Goal: Information Seeking & Learning: Learn about a topic

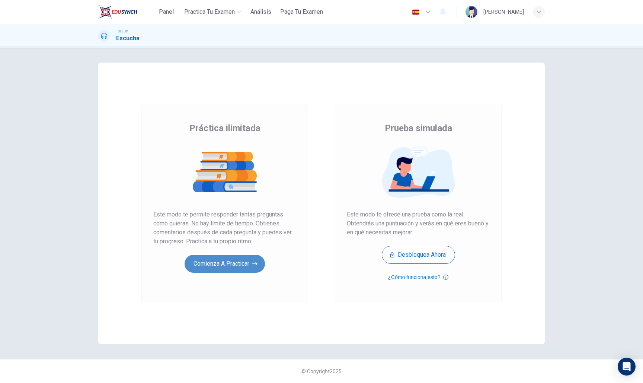
click at [204, 264] on button "Comienza a practicar" at bounding box center [225, 264] width 80 height 18
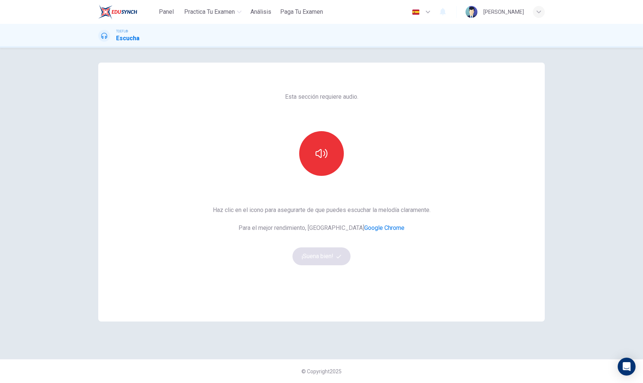
click at [318, 156] on icon "button" at bounding box center [322, 153] width 12 height 9
click at [330, 250] on button "¡Suena bien!" at bounding box center [322, 256] width 58 height 18
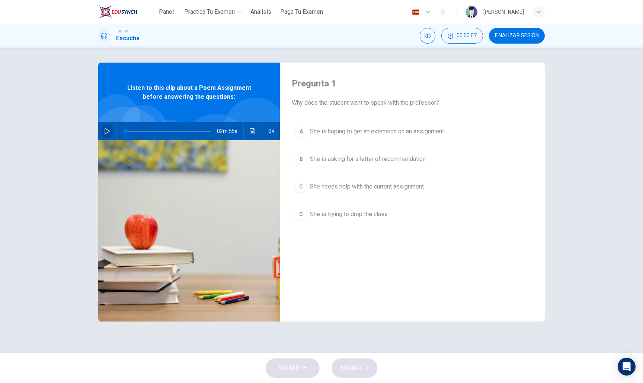
click at [112, 133] on button "button" at bounding box center [107, 131] width 12 height 18
click at [304, 202] on div "A She is hoping to get an extension on an assignment B She is asking for a lett…" at bounding box center [412, 180] width 241 height 116
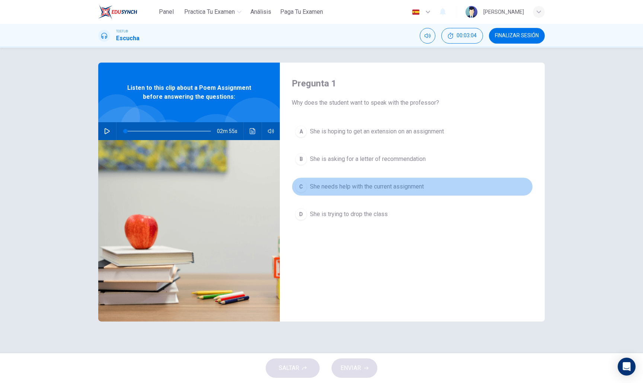
click at [303, 188] on div "C" at bounding box center [301, 187] width 12 height 12
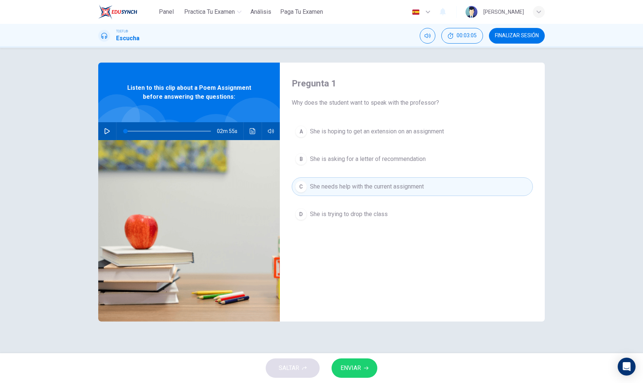
click at [362, 371] on button "ENVIAR" at bounding box center [355, 367] width 46 height 19
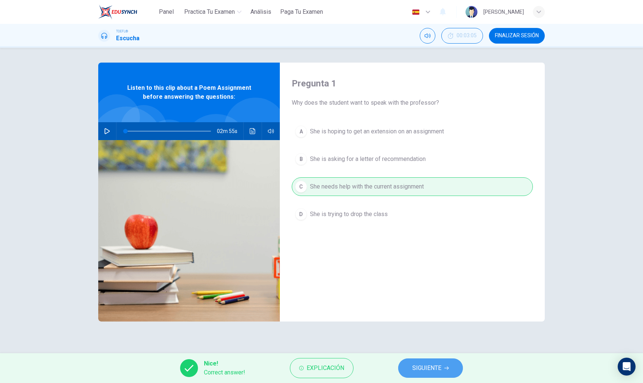
click at [413, 367] on span "SIGUIENTE" at bounding box center [427, 368] width 29 height 10
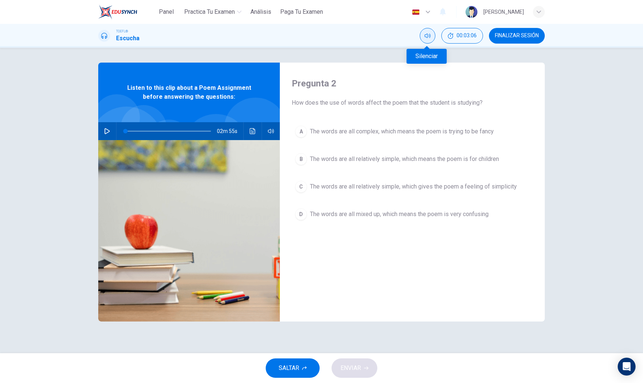
click at [428, 38] on icon "Silenciar" at bounding box center [428, 36] width 6 height 6
click at [105, 130] on icon "button" at bounding box center [107, 131] width 6 height 6
click at [303, 183] on div "C" at bounding box center [301, 187] width 12 height 12
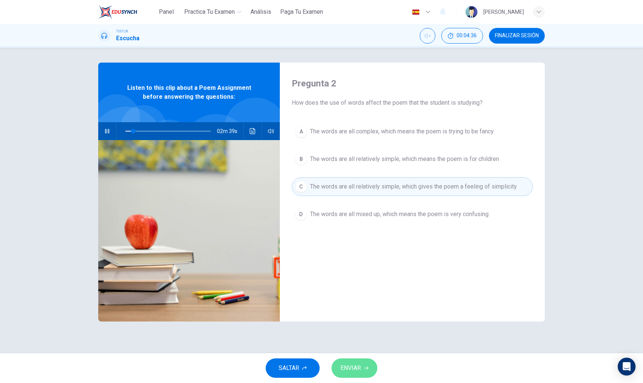
click at [352, 372] on span "ENVIAR" at bounding box center [351, 368] width 20 height 10
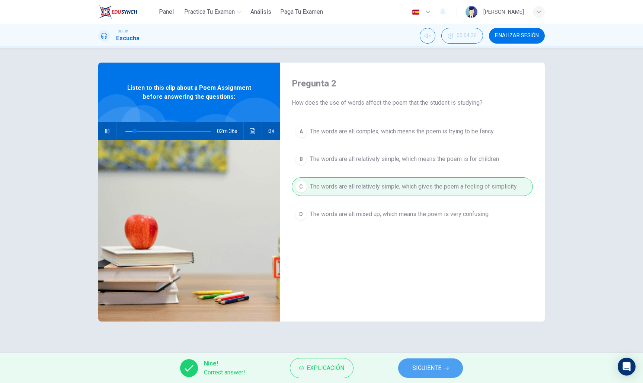
click at [417, 371] on span "SIGUIENTE" at bounding box center [427, 368] width 29 height 10
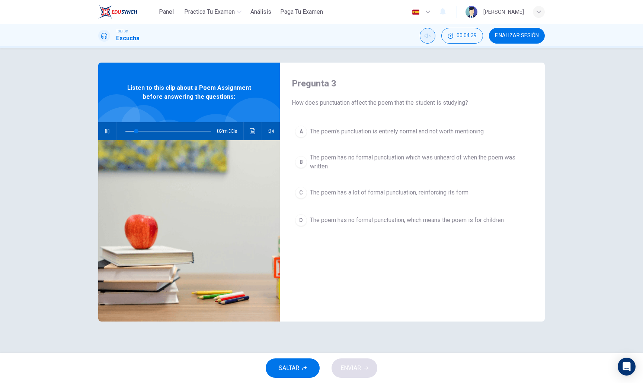
click at [424, 35] on button "Activar sonido" at bounding box center [428, 36] width 16 height 16
click at [103, 132] on button "button" at bounding box center [107, 131] width 12 height 18
click at [308, 153] on button "B The poem has no formal punctuation which was unheard of when the poem was wri…" at bounding box center [412, 162] width 241 height 25
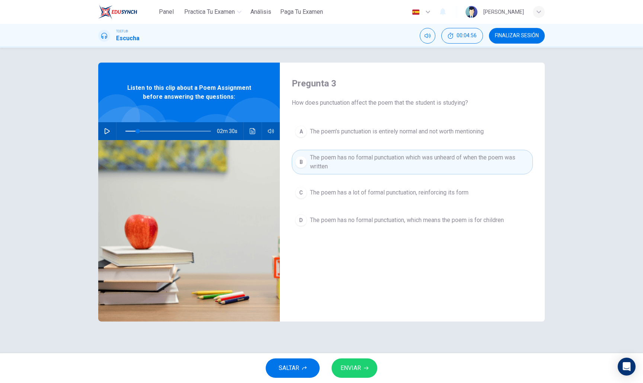
click at [373, 372] on div "SALTAR ENVIAR" at bounding box center [321, 368] width 643 height 30
click at [373, 369] on button "ENVIAR" at bounding box center [355, 367] width 46 height 19
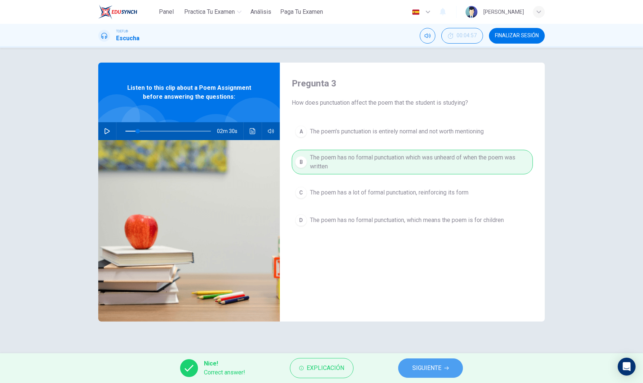
click at [422, 372] on button "SIGUIENTE" at bounding box center [430, 367] width 65 height 19
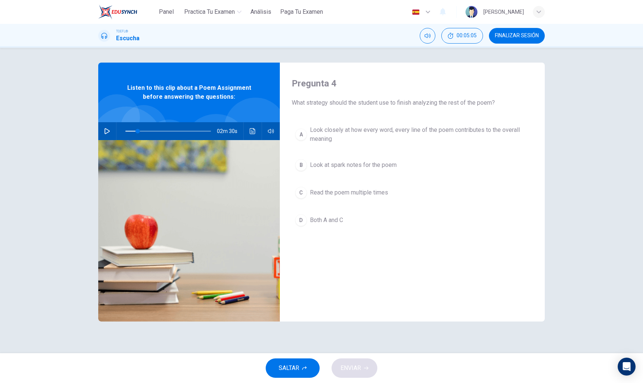
click at [305, 130] on button "A Look closely at how every word, every line of the poem contributes to the ove…" at bounding box center [412, 134] width 241 height 25
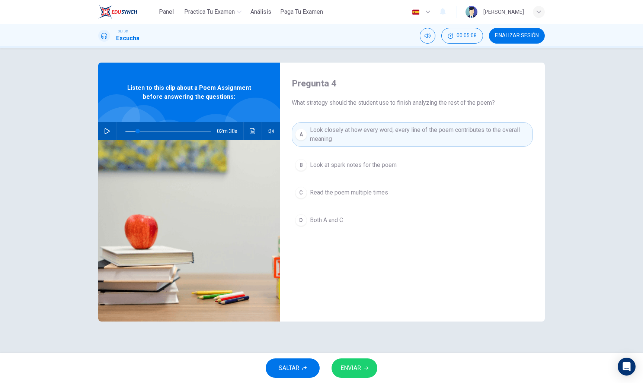
click at [360, 369] on span "ENVIAR" at bounding box center [351, 368] width 20 height 10
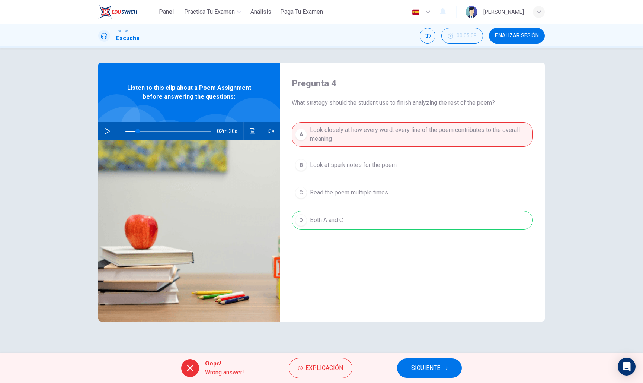
click at [412, 366] on span "SIGUIENTE" at bounding box center [425, 368] width 29 height 10
type input "14"
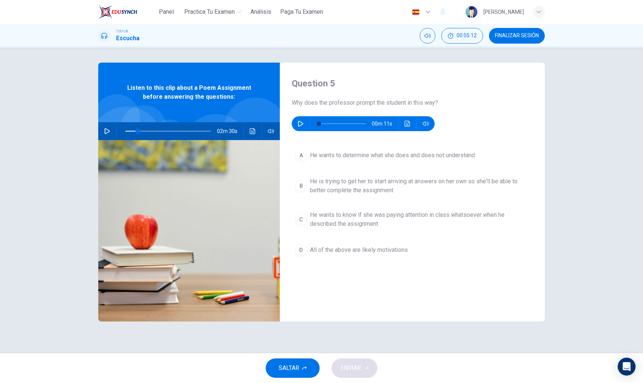
click at [304, 131] on div "Question 5 Why does the professor prompt the student in this way? 00m 11s A He …" at bounding box center [412, 192] width 265 height 259
click at [302, 122] on icon "button" at bounding box center [300, 124] width 5 height 6
type input "0"
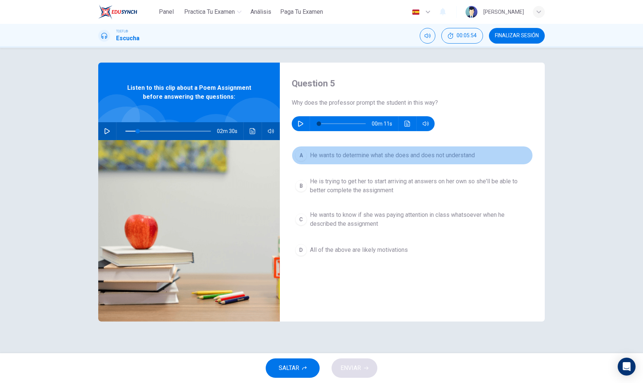
click at [302, 149] on div "A" at bounding box center [301, 155] width 12 height 12
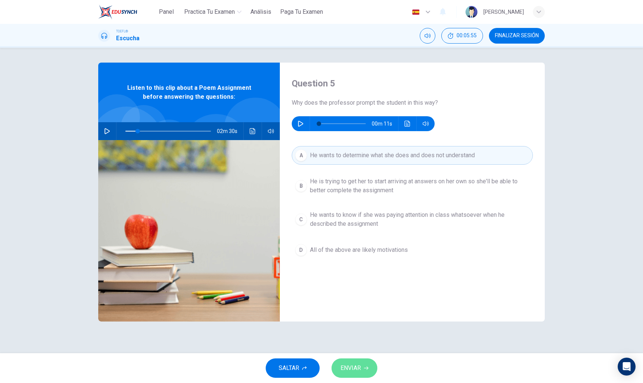
click at [335, 362] on button "ENVIAR" at bounding box center [355, 367] width 46 height 19
type input "14"
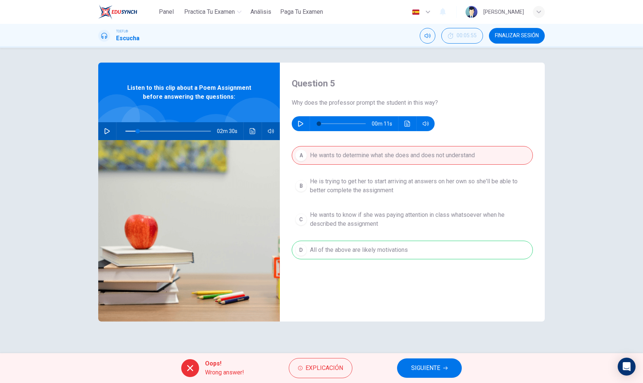
drag, startPoint x: 287, startPoint y: 100, endPoint x: 416, endPoint y: 282, distance: 223.3
click at [417, 283] on div "Question 5 Why does the professor prompt the student in this way? 00m 11s A He …" at bounding box center [412, 192] width 265 height 259
drag, startPoint x: 445, startPoint y: 100, endPoint x: 309, endPoint y: 99, distance: 135.5
click at [310, 99] on span "Why does the professor prompt the student in this way?" at bounding box center [412, 102] width 241 height 9
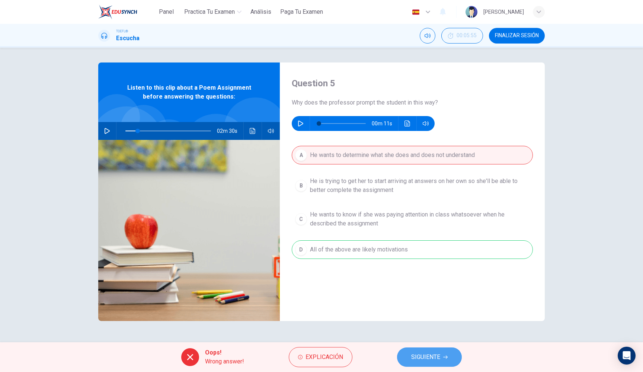
click at [430, 365] on button "SIGUIENTE" at bounding box center [429, 357] width 65 height 19
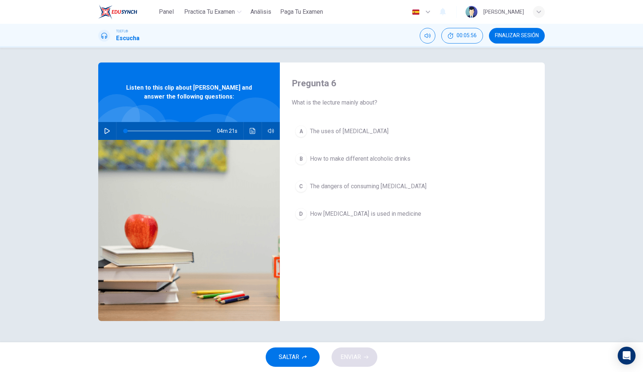
click at [108, 133] on icon "button" at bounding box center [107, 131] width 6 height 6
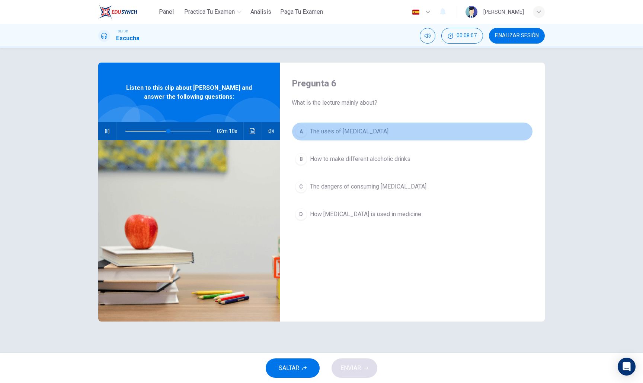
click at [340, 133] on span "The uses of ethanol" at bounding box center [349, 131] width 79 height 9
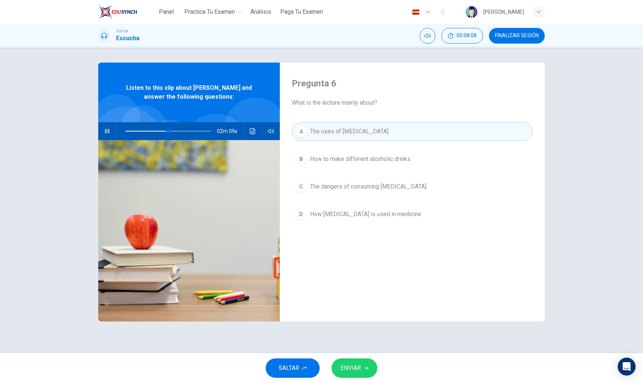
click at [359, 372] on div "SALTAR ENVIAR" at bounding box center [321, 368] width 643 height 30
click at [355, 365] on span "ENVIAR" at bounding box center [351, 368] width 20 height 10
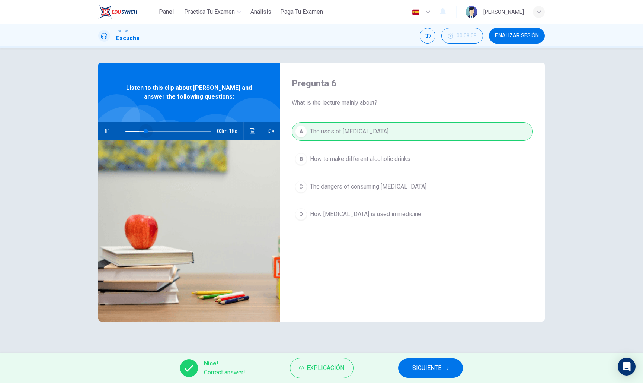
click at [146, 131] on span at bounding box center [168, 131] width 86 height 10
click at [419, 367] on span "SIGUIENTE" at bounding box center [427, 368] width 29 height 10
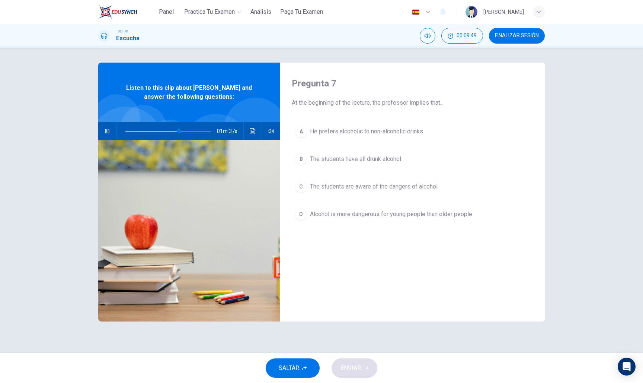
click at [171, 132] on span at bounding box center [168, 131] width 86 height 10
click at [185, 131] on span at bounding box center [168, 131] width 86 height 10
click at [110, 134] on button "button" at bounding box center [107, 131] width 12 height 18
click at [298, 163] on div "B" at bounding box center [301, 159] width 12 height 12
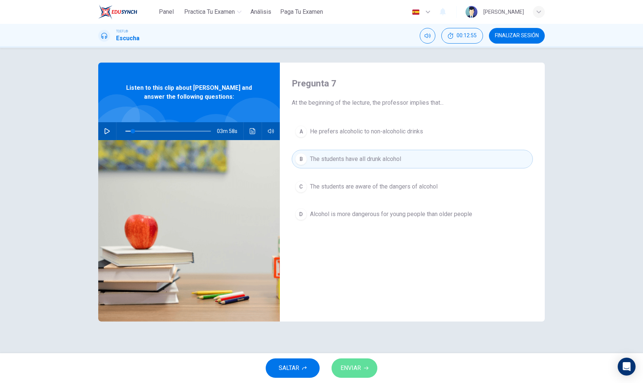
click at [352, 372] on button "ENVIAR" at bounding box center [355, 367] width 46 height 19
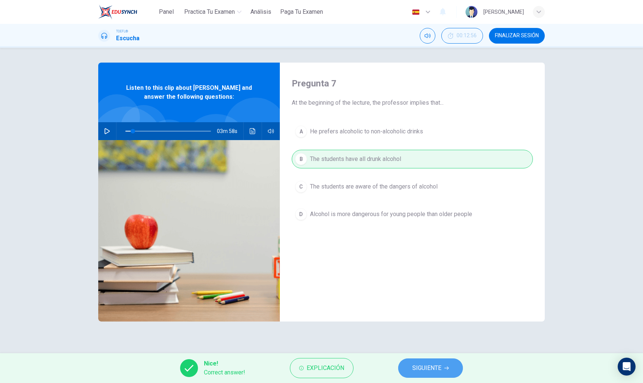
click at [420, 372] on button "SIGUIENTE" at bounding box center [430, 367] width 65 height 19
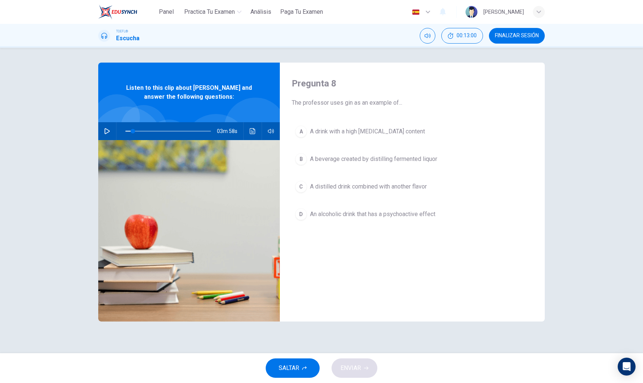
click at [100, 134] on div "03m 58s" at bounding box center [189, 131] width 182 height 18
click at [105, 131] on icon "button" at bounding box center [107, 131] width 6 height 6
click at [166, 131] on span at bounding box center [165, 131] width 4 height 4
click at [163, 131] on span at bounding box center [163, 131] width 4 height 4
click at [161, 132] on span at bounding box center [161, 131] width 4 height 4
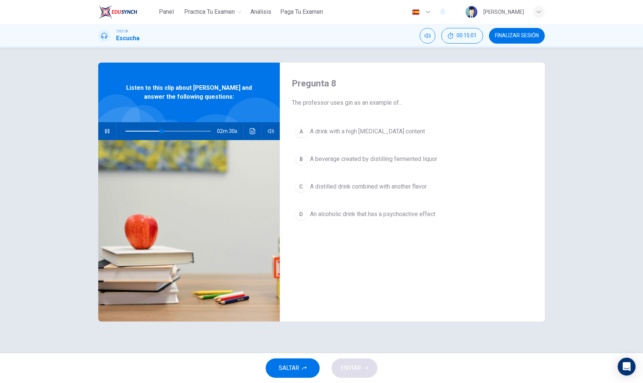
click at [305, 183] on div "C" at bounding box center [301, 187] width 12 height 12
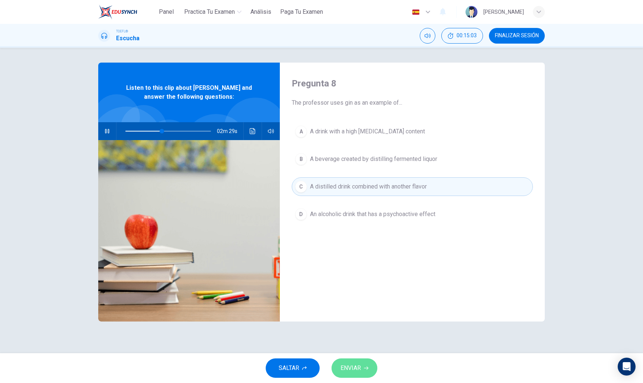
click at [359, 366] on span "ENVIAR" at bounding box center [351, 368] width 20 height 10
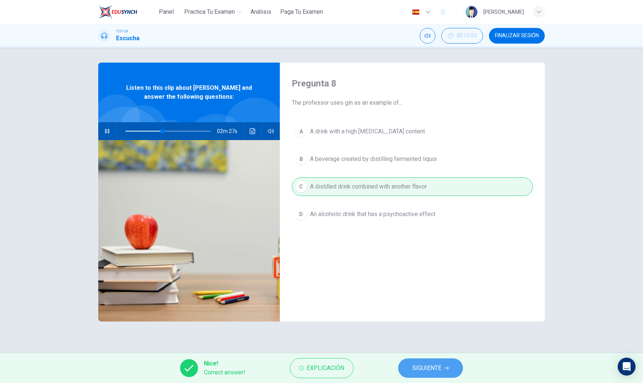
click at [431, 367] on span "SIGUIENTE" at bounding box center [427, 368] width 29 height 10
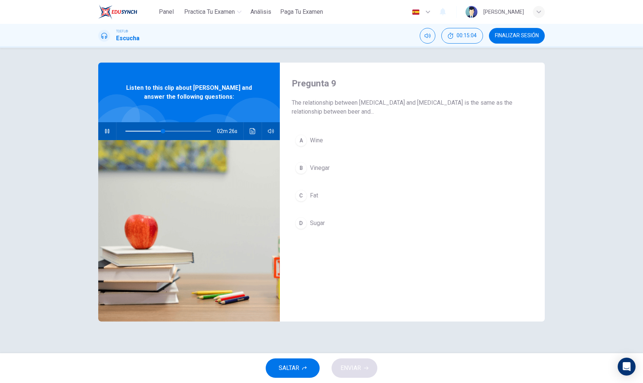
click at [108, 131] on icon "button" at bounding box center [107, 131] width 4 height 4
click at [108, 131] on icon "button" at bounding box center [107, 131] width 6 height 6
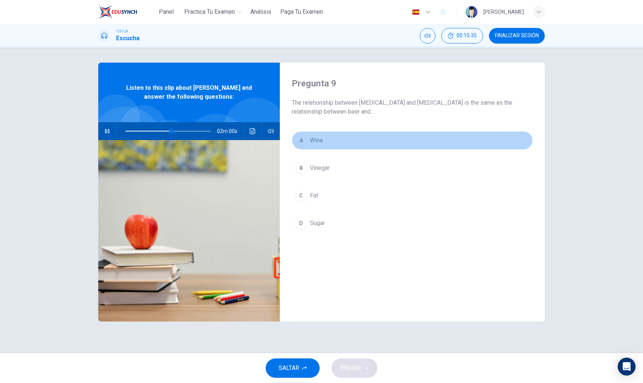
click at [312, 137] on span "Wine" at bounding box center [316, 140] width 13 height 9
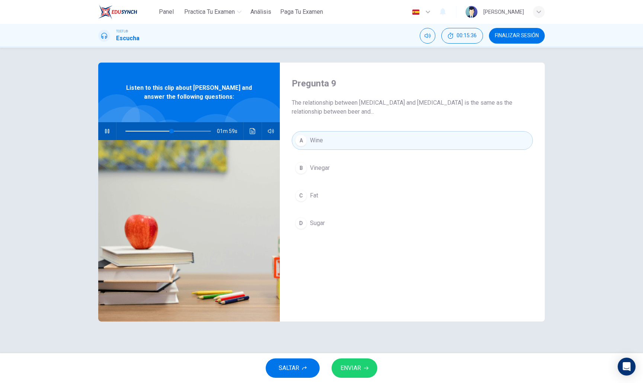
click at [351, 368] on span "ENVIAR" at bounding box center [351, 368] width 20 height 10
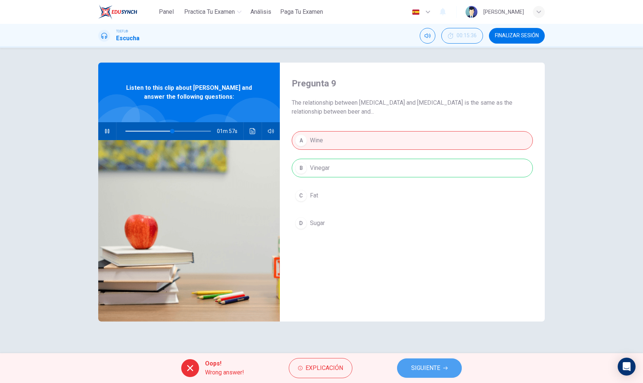
click at [422, 365] on span "SIGUIENTE" at bounding box center [425, 368] width 29 height 10
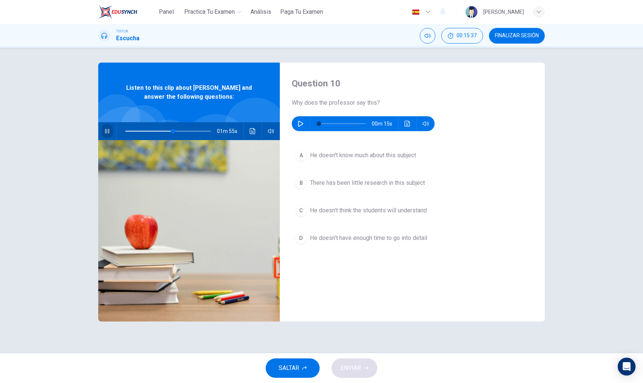
click at [106, 128] on icon "button" at bounding box center [107, 131] width 6 height 6
type input "56"
click at [298, 125] on icon "button" at bounding box center [301, 124] width 6 height 6
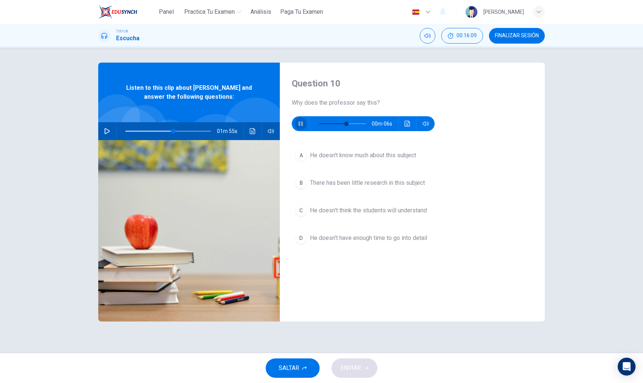
type input "59"
click at [296, 157] on div "A" at bounding box center [301, 155] width 12 height 12
type input "56"
type input "59"
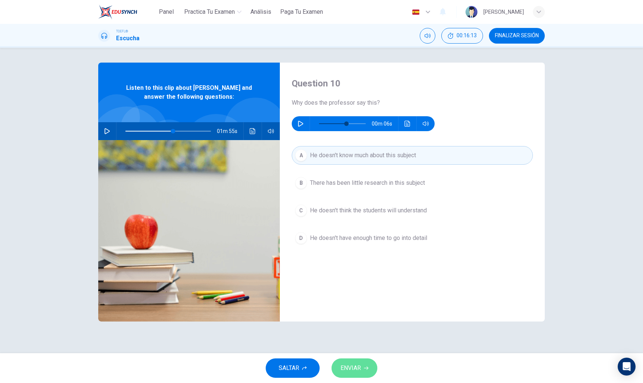
click at [357, 372] on button "ENVIAR" at bounding box center [355, 367] width 46 height 19
type input "56"
type input "59"
type input "56"
type input "59"
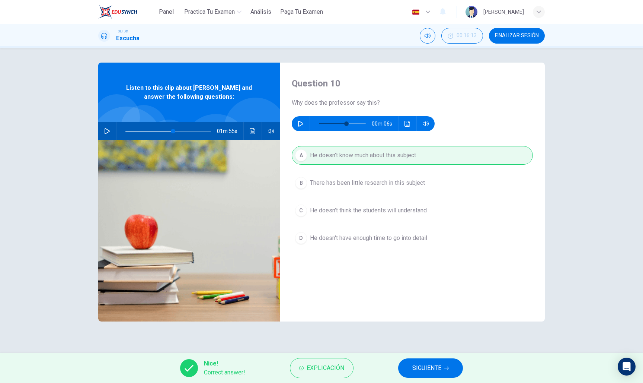
click at [409, 368] on button "SIGUIENTE" at bounding box center [430, 367] width 65 height 19
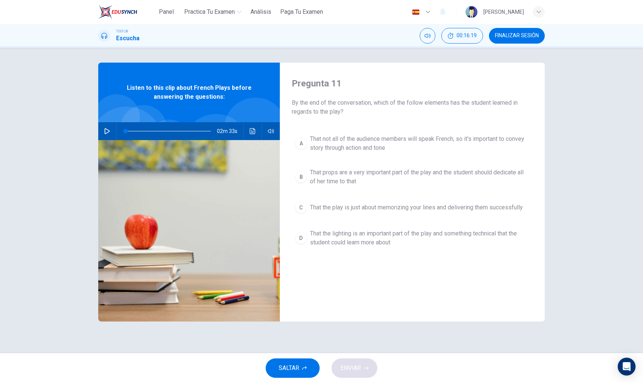
click at [106, 134] on button "button" at bounding box center [107, 131] width 12 height 18
drag, startPoint x: 162, startPoint y: 131, endPoint x: 156, endPoint y: 131, distance: 6.3
click at [156, 131] on span at bounding box center [156, 131] width 4 height 4
type input "0"
click at [389, 127] on div "Pregunta 11 By the end of the conversation, which of the follow elements has th…" at bounding box center [412, 192] width 265 height 259
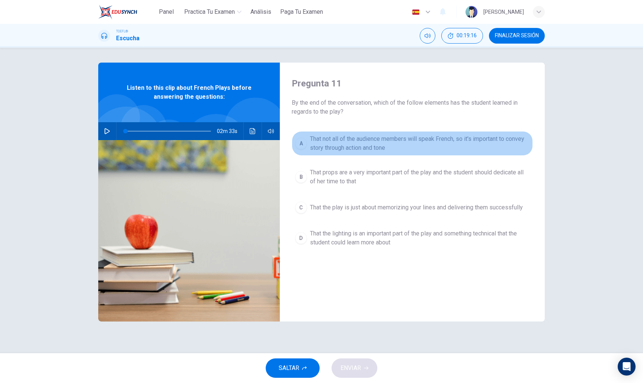
click at [382, 138] on span "That not all of the audience members will speak French, so it's important to co…" at bounding box center [420, 143] width 220 height 18
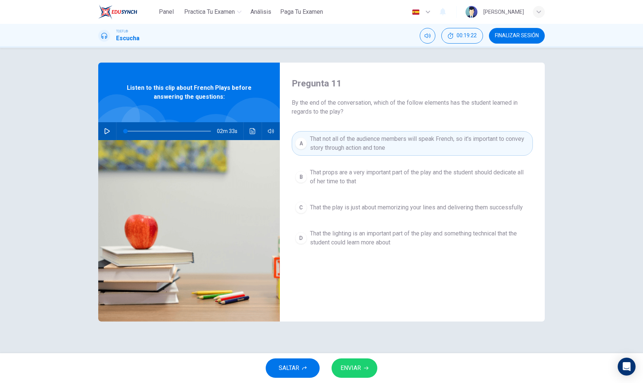
click at [349, 366] on span "ENVIAR" at bounding box center [351, 368] width 20 height 10
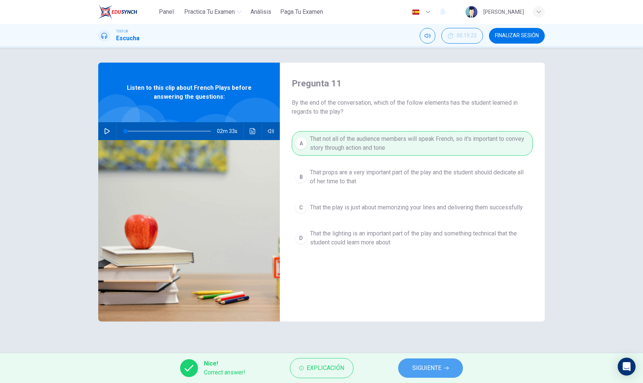
click at [448, 372] on button "SIGUIENTE" at bounding box center [430, 367] width 65 height 19
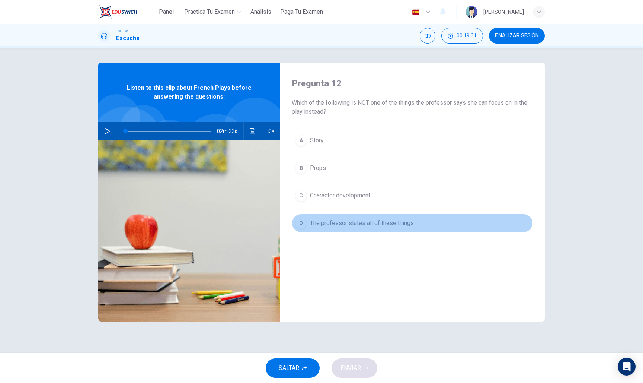
click at [375, 230] on button "D The professor states all of these things" at bounding box center [412, 223] width 241 height 19
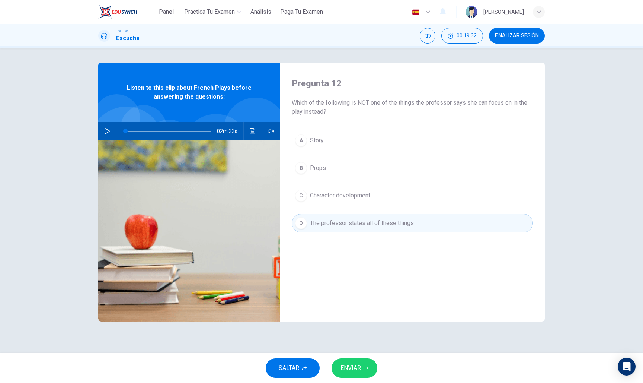
click at [357, 355] on div "SALTAR ENVIAR" at bounding box center [321, 368] width 643 height 30
click at [356, 361] on button "ENVIAR" at bounding box center [355, 367] width 46 height 19
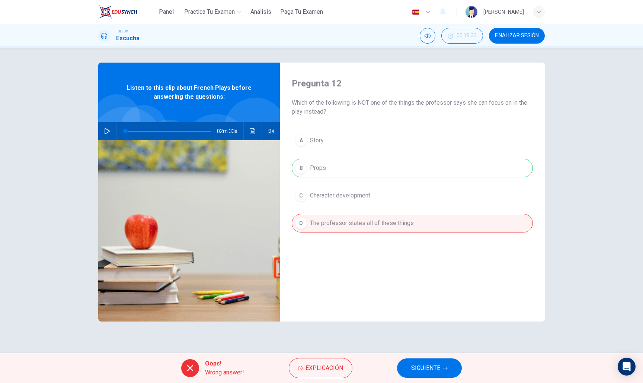
click at [426, 372] on div "Oops! Wrong answer! Explicación SIGUIENTE" at bounding box center [321, 368] width 643 height 30
click at [425, 365] on span "SIGUIENTE" at bounding box center [425, 368] width 29 height 10
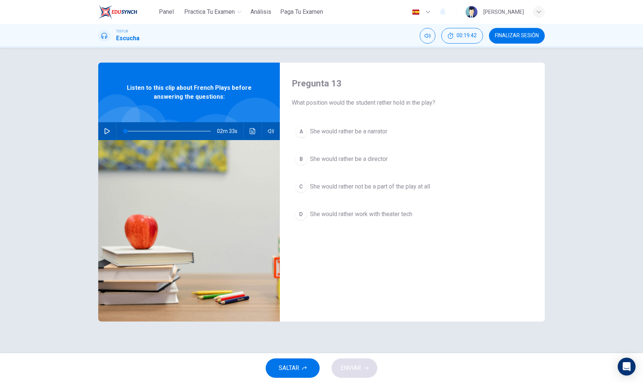
click at [383, 220] on button "D She would rather work with theater tech" at bounding box center [412, 214] width 241 height 19
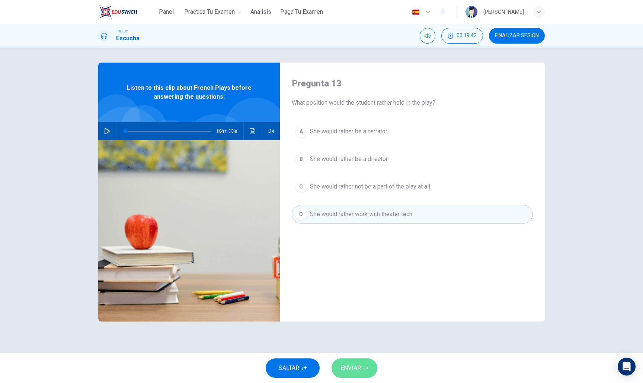
click at [358, 372] on button "ENVIAR" at bounding box center [355, 367] width 46 height 19
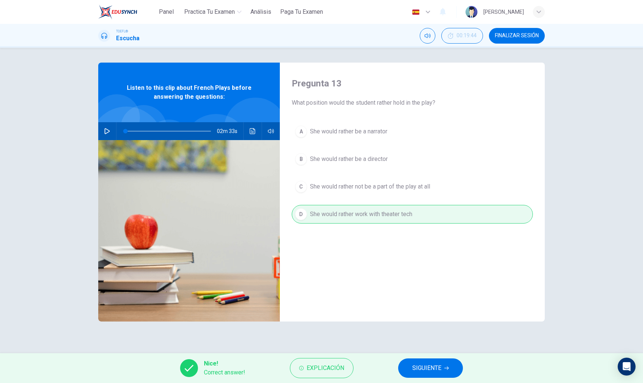
click at [431, 369] on span "SIGUIENTE" at bounding box center [427, 368] width 29 height 10
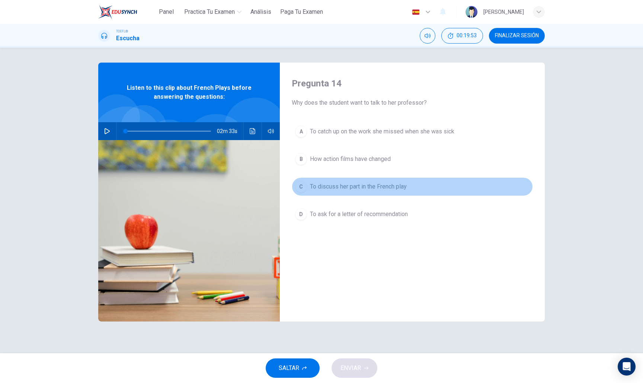
click at [355, 188] on span "To discuss her part in the French play" at bounding box center [358, 186] width 97 height 9
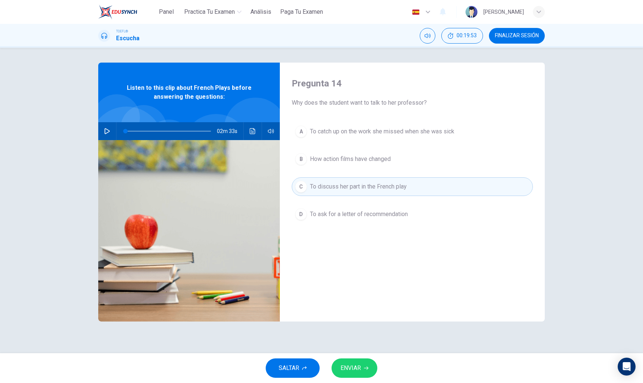
click at [359, 364] on span "ENVIAR" at bounding box center [351, 368] width 20 height 10
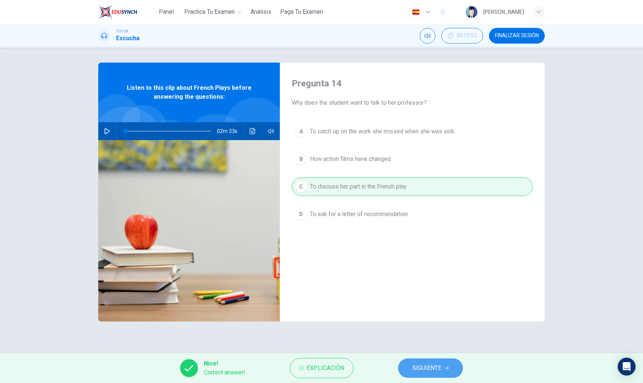
click at [441, 369] on span "SIGUIENTE" at bounding box center [427, 368] width 29 height 10
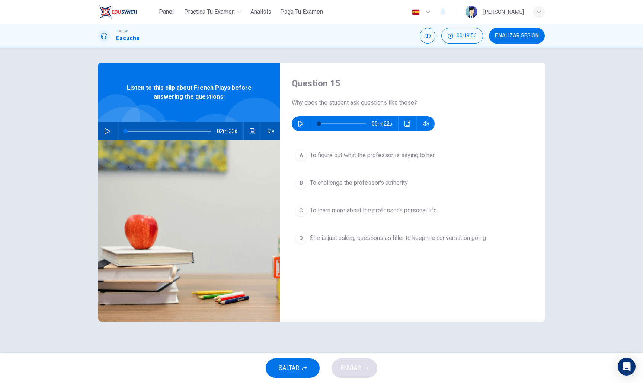
click at [298, 125] on icon "button" at bounding box center [301, 124] width 6 height 6
drag, startPoint x: 354, startPoint y: 122, endPoint x: 349, endPoint y: 122, distance: 4.8
click at [349, 122] on span at bounding box center [349, 123] width 4 height 4
drag, startPoint x: 349, startPoint y: 122, endPoint x: 341, endPoint y: 122, distance: 8.2
click at [347, 122] on span at bounding box center [349, 123] width 4 height 4
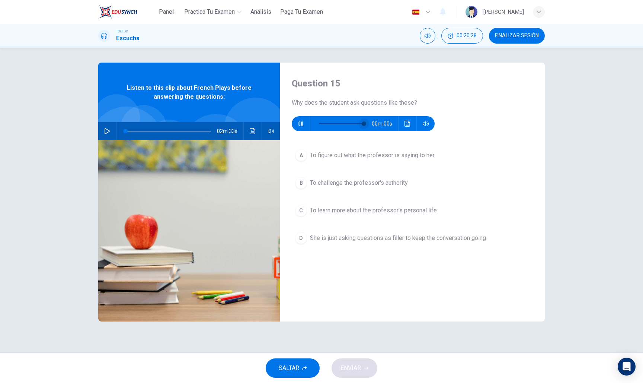
type input "0"
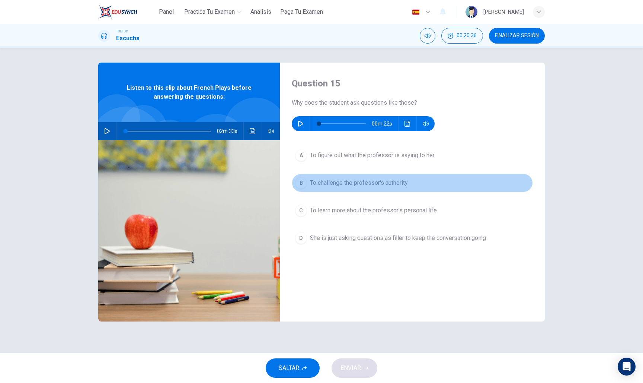
click at [340, 180] on span "To challenge the professor's authority" at bounding box center [359, 182] width 98 height 9
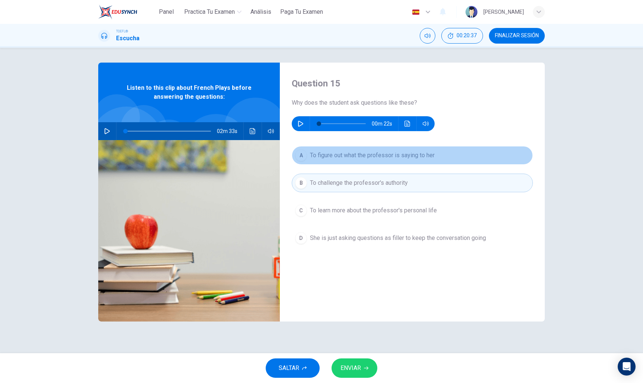
click at [341, 149] on button "A To figure out what the professor is saying to her" at bounding box center [412, 155] width 241 height 19
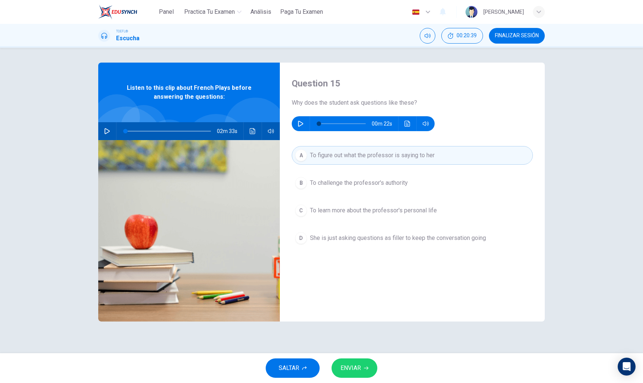
click at [357, 354] on div "SALTAR ENVIAR" at bounding box center [321, 368] width 643 height 30
click at [355, 363] on button "ENVIAR" at bounding box center [355, 367] width 46 height 19
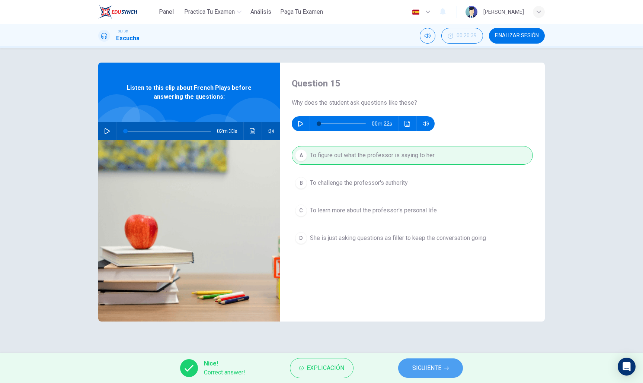
click at [427, 366] on span "SIGUIENTE" at bounding box center [427, 368] width 29 height 10
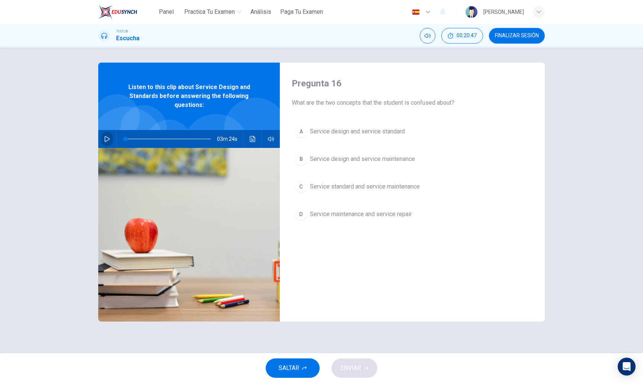
click at [108, 136] on icon "button" at bounding box center [107, 139] width 6 height 6
click at [152, 140] on span at bounding box center [152, 139] width 4 height 4
type input "0"
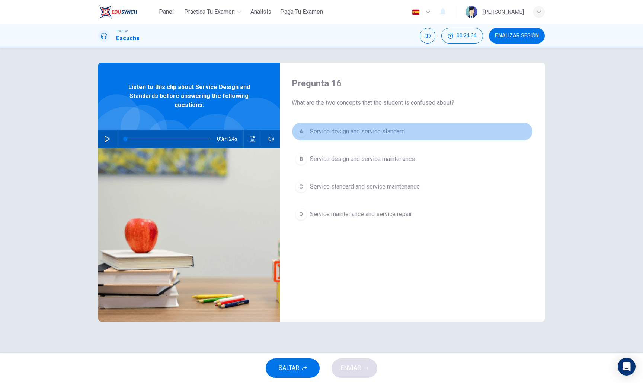
click at [385, 127] on span "Service design and service standard" at bounding box center [357, 131] width 95 height 9
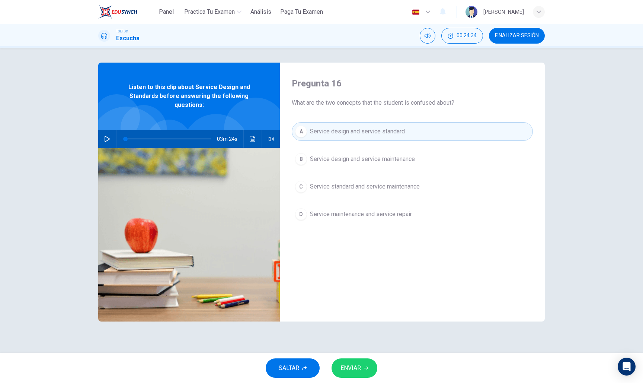
click at [413, 131] on button "A Service design and service standard" at bounding box center [412, 131] width 241 height 19
click at [365, 372] on button "ENVIAR" at bounding box center [355, 367] width 46 height 19
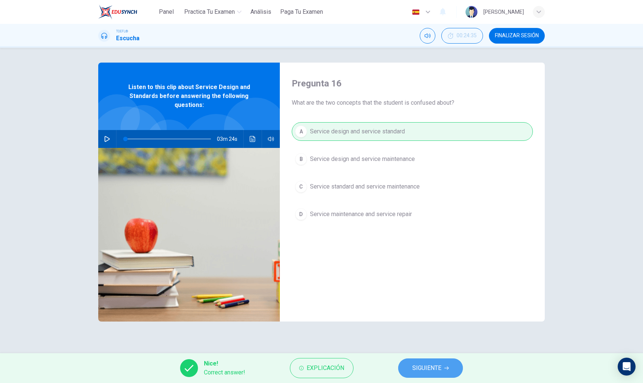
click at [418, 371] on span "SIGUIENTE" at bounding box center [427, 368] width 29 height 10
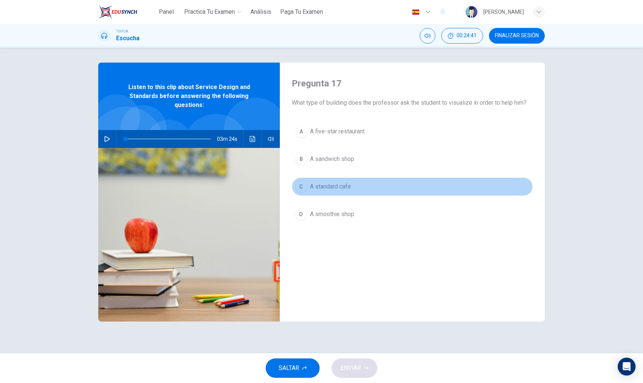
click at [302, 191] on div "C" at bounding box center [301, 187] width 12 height 12
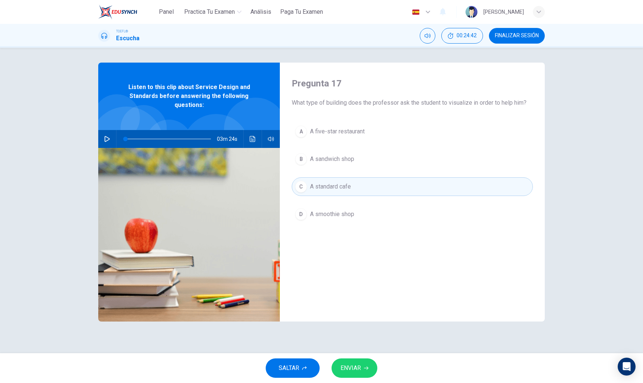
click at [354, 371] on span "ENVIAR" at bounding box center [351, 368] width 20 height 10
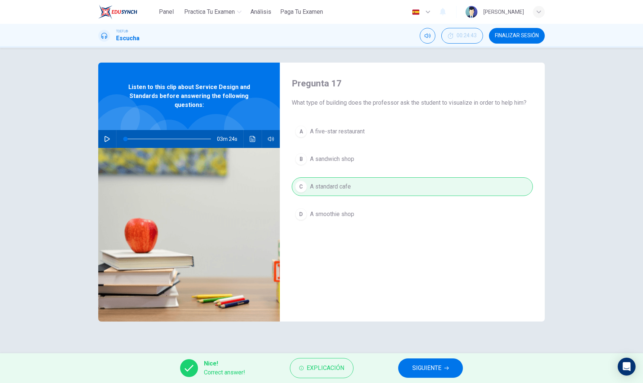
click at [440, 366] on span "SIGUIENTE" at bounding box center [427, 368] width 29 height 10
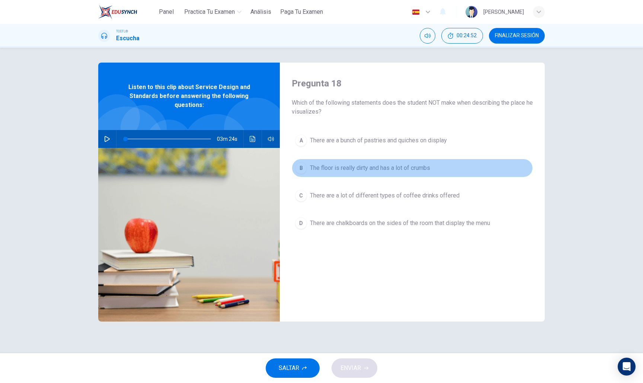
click at [321, 174] on button "B The floor is really dirty and has a lot of crumbs" at bounding box center [412, 168] width 241 height 19
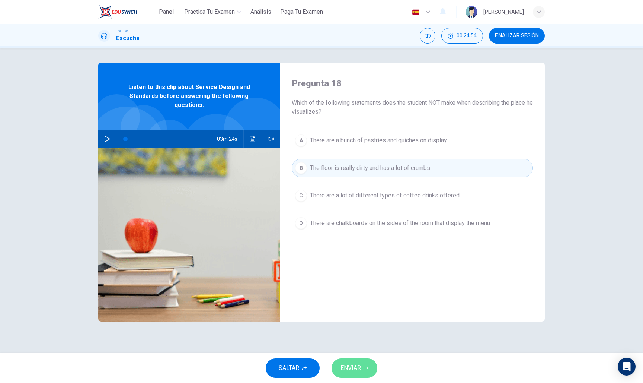
click at [353, 372] on span "ENVIAR" at bounding box center [351, 368] width 20 height 10
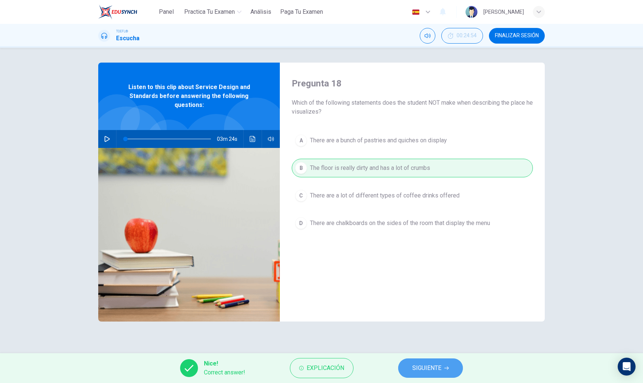
click at [405, 367] on button "SIGUIENTE" at bounding box center [430, 367] width 65 height 19
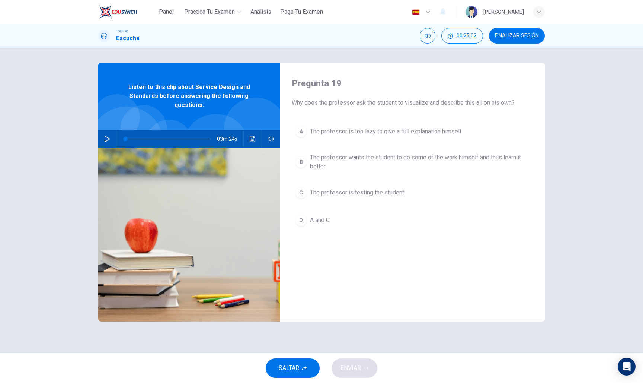
click at [330, 158] on span "The professor wants the student to do some of the work himself and thus learn i…" at bounding box center [420, 162] width 220 height 18
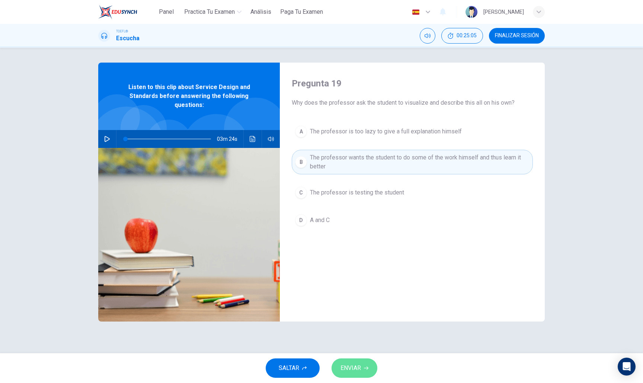
click at [372, 364] on button "ENVIAR" at bounding box center [355, 367] width 46 height 19
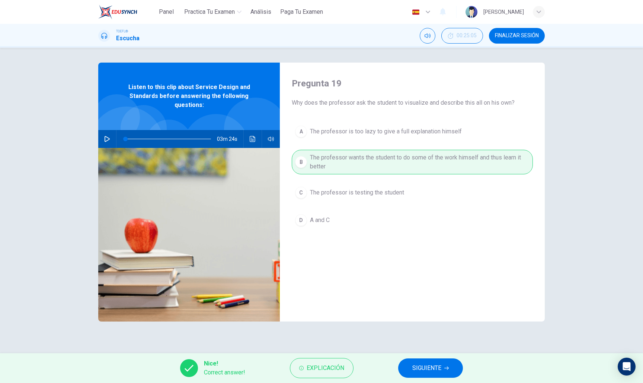
click at [437, 372] on div "Nice! Correct answer! Explicación SIGUIENTE" at bounding box center [321, 368] width 643 height 30
click at [429, 370] on span "SIGUIENTE" at bounding box center [427, 368] width 29 height 10
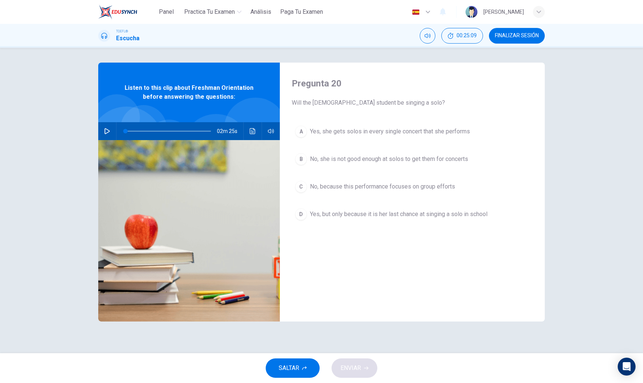
click at [517, 37] on span "FINALIZAR SESIÓN" at bounding box center [517, 36] width 44 height 6
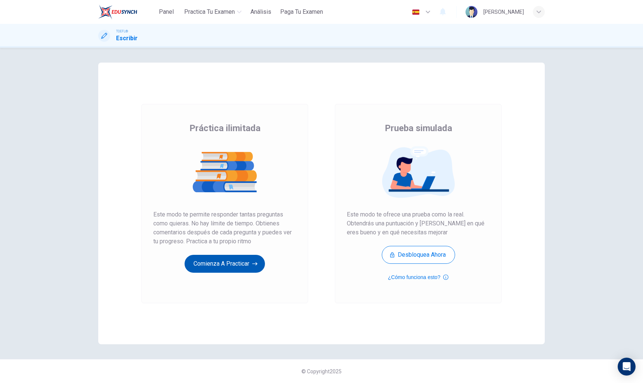
click at [246, 264] on button "Comienza a practicar" at bounding box center [225, 264] width 80 height 18
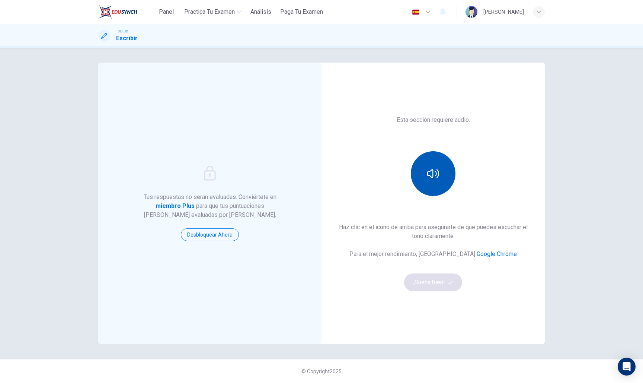
click at [425, 179] on button "button" at bounding box center [433, 173] width 45 height 45
click at [411, 283] on button "¡Suena bien!" at bounding box center [433, 282] width 58 height 18
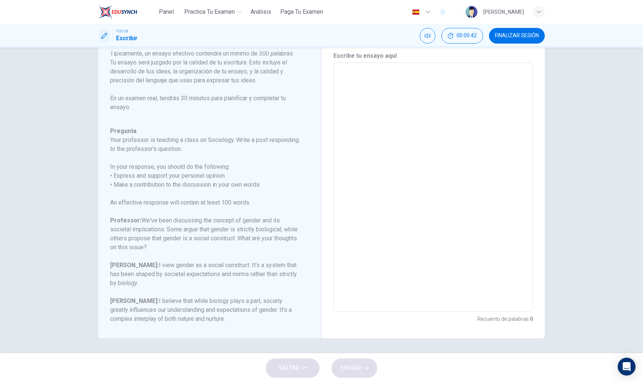
scroll to position [26, 0]
click at [415, 185] on textarea at bounding box center [433, 187] width 189 height 236
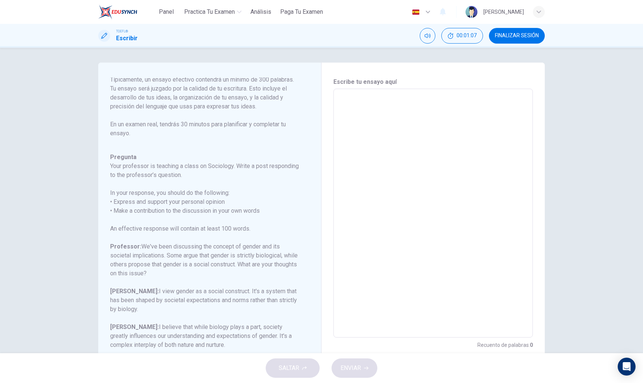
scroll to position [0, 0]
click at [405, 170] on textarea at bounding box center [433, 213] width 189 height 236
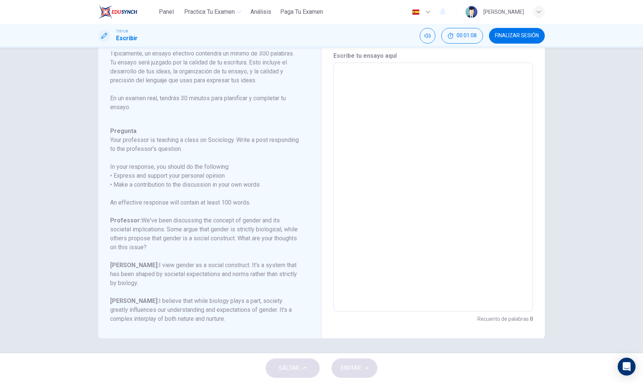
scroll to position [26, 0]
type textarea "n"
type textarea "x"
type textarea "n"
click at [367, 366] on icon "button" at bounding box center [366, 368] width 4 height 4
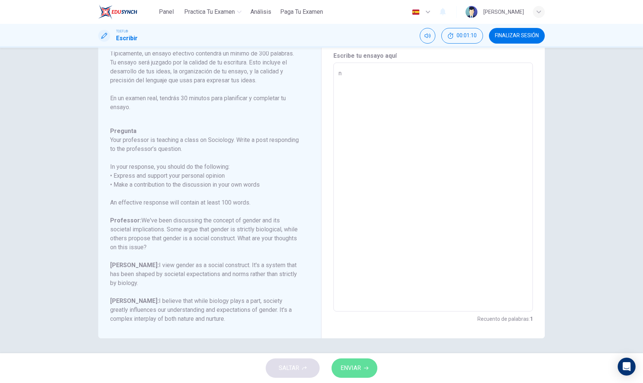
type textarea "x"
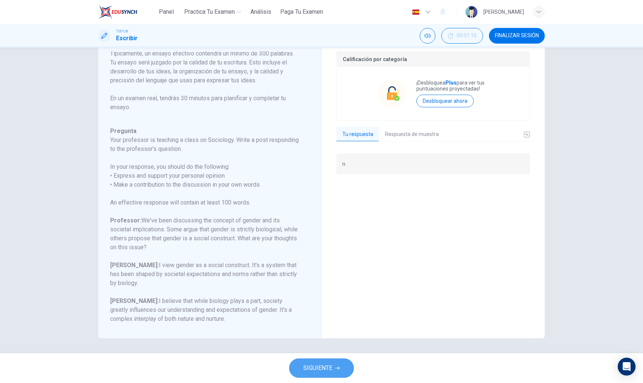
click at [321, 372] on span "SIGUIENTE" at bounding box center [317, 368] width 29 height 10
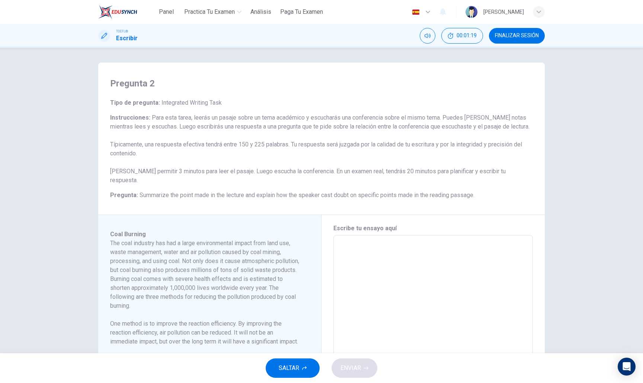
click at [277, 215] on div "Coal Burning The coal industry has had a large environmental impact from land u…" at bounding box center [209, 341] width 223 height 253
